Goal: Navigation & Orientation: Find specific page/section

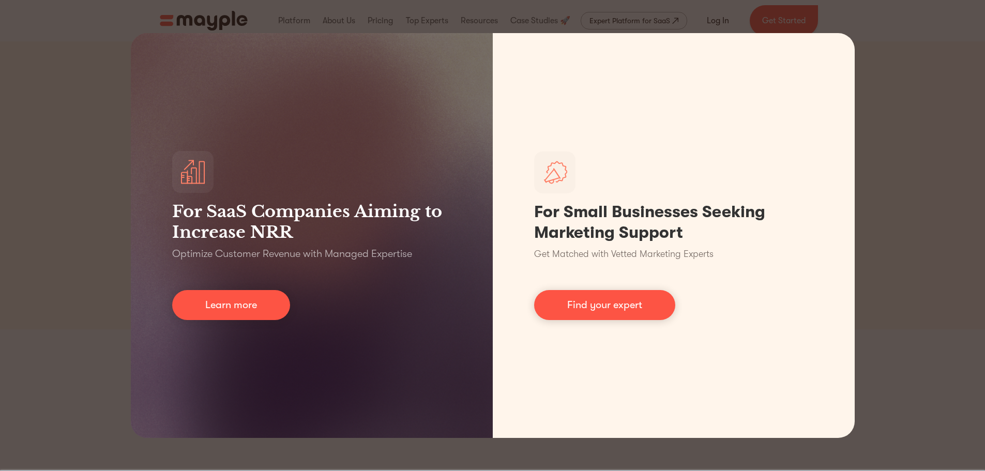
click at [880, 203] on div "For SaaS Companies Aiming to Increase NRR Optimize Customer Revenue with Manage…" at bounding box center [492, 235] width 985 height 471
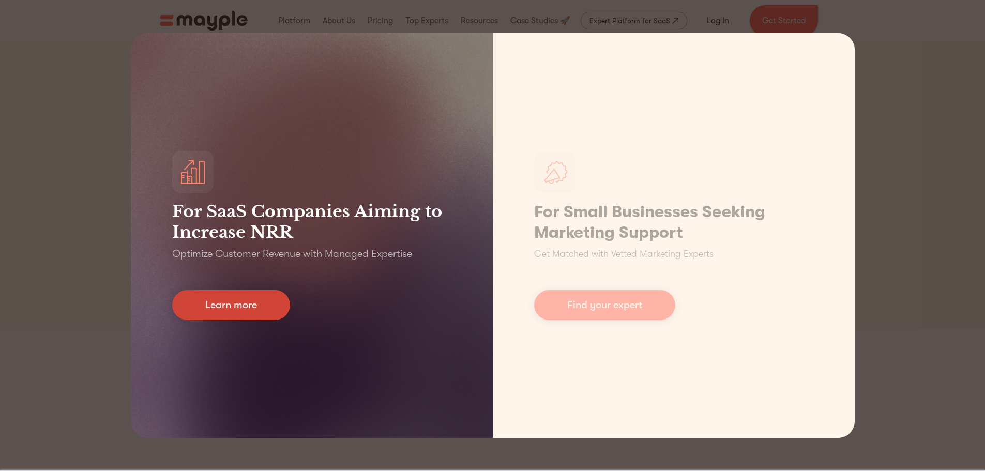
click at [235, 304] on link "Learn more" at bounding box center [231, 305] width 118 height 30
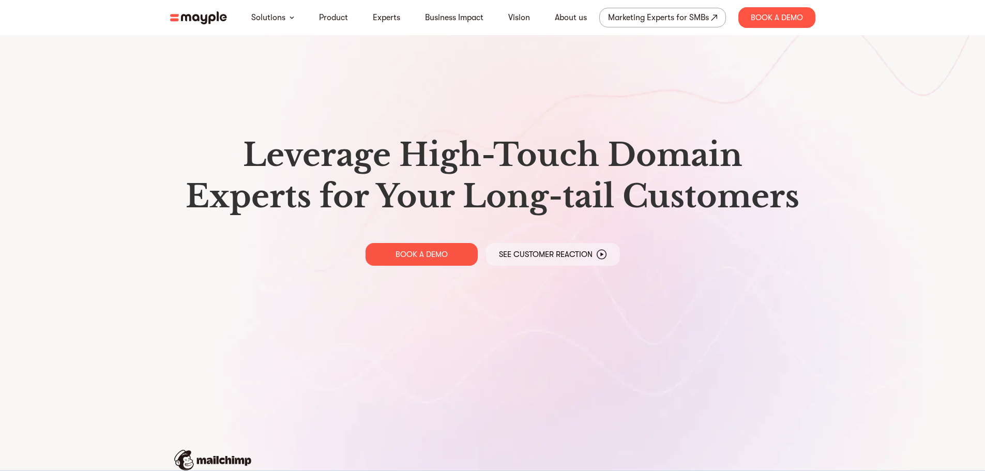
drag, startPoint x: 176, startPoint y: 311, endPoint x: 250, endPoint y: -35, distance: 353.2
click at [582, 21] on link "About us" at bounding box center [571, 17] width 32 height 12
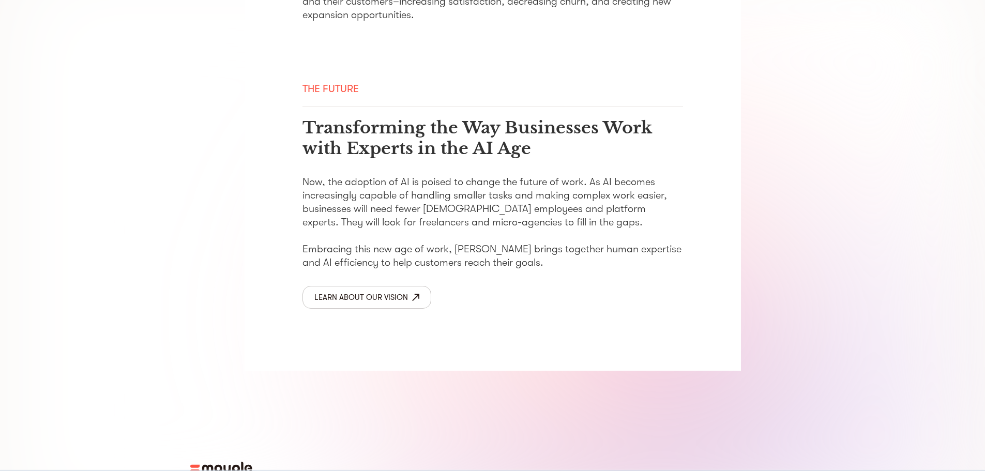
scroll to position [1658, 0]
